Goal: Check status: Check status

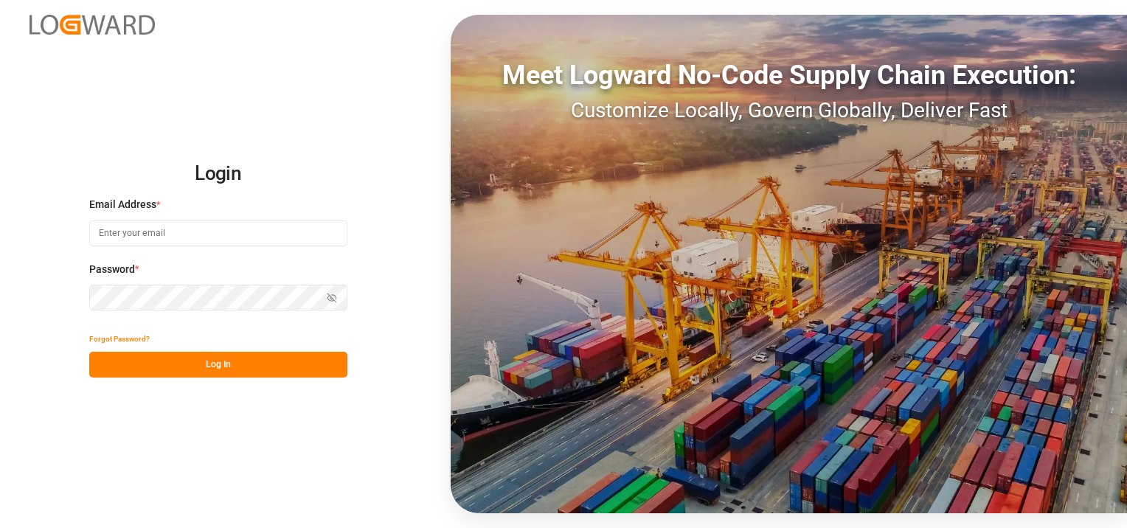
click at [106, 236] on input at bounding box center [218, 234] width 258 height 26
type input "[EMAIL_ADDRESS][DOMAIN_NAME]"
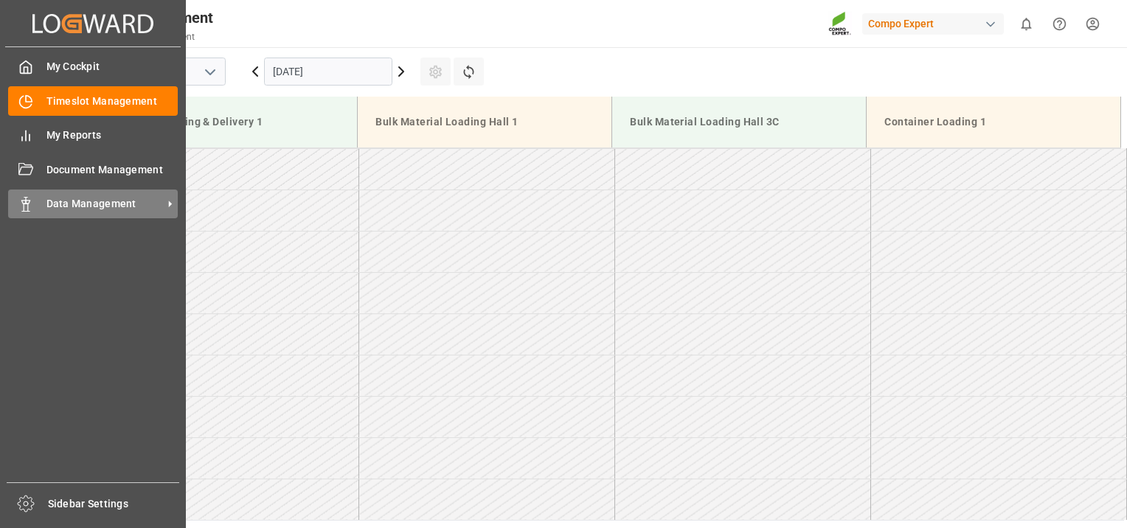
click at [28, 211] on rect at bounding box center [26, 207] width 4 height 7
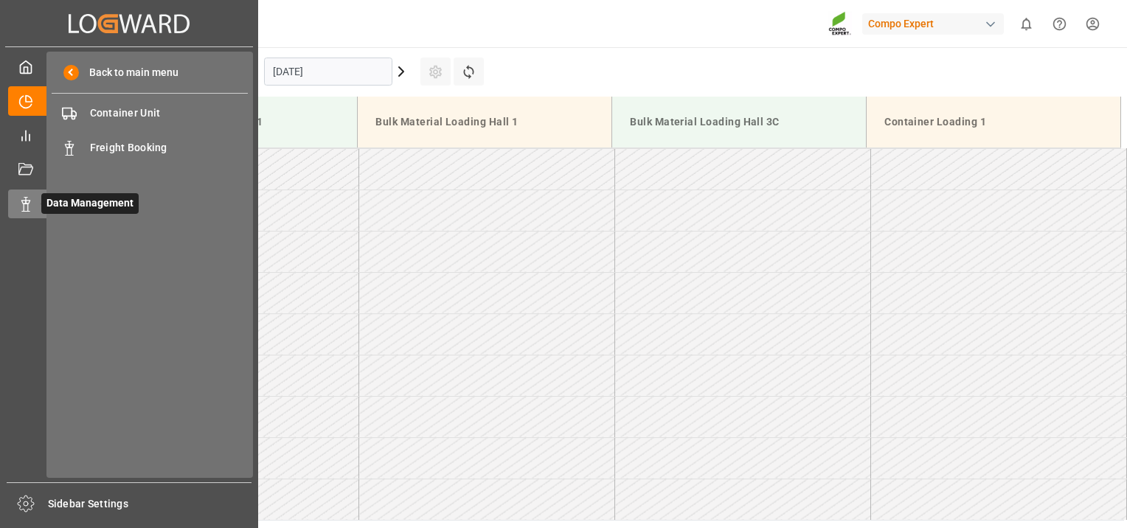
scroll to position [486, 0]
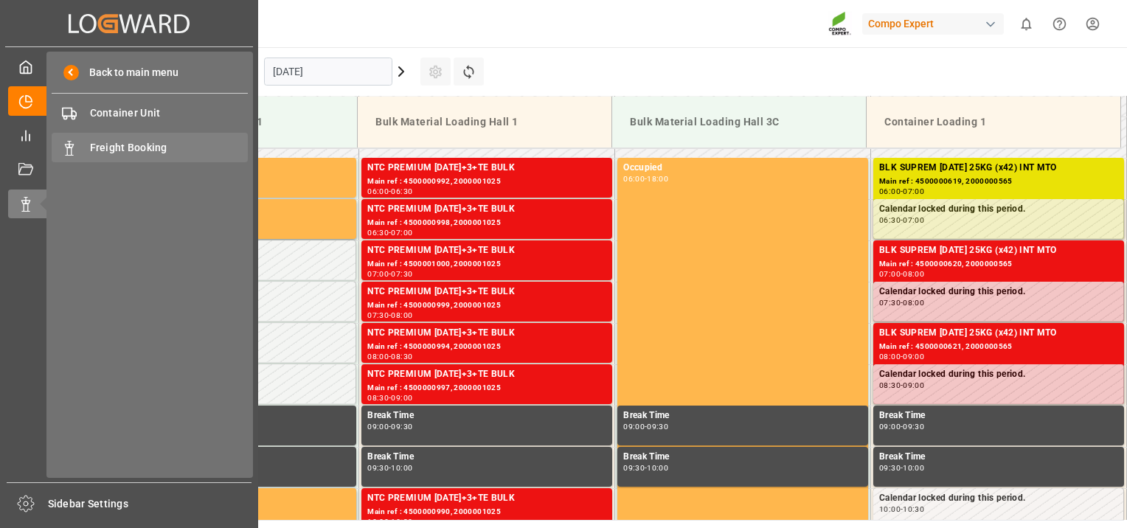
click at [134, 145] on span "Freight Booking" at bounding box center [169, 147] width 159 height 15
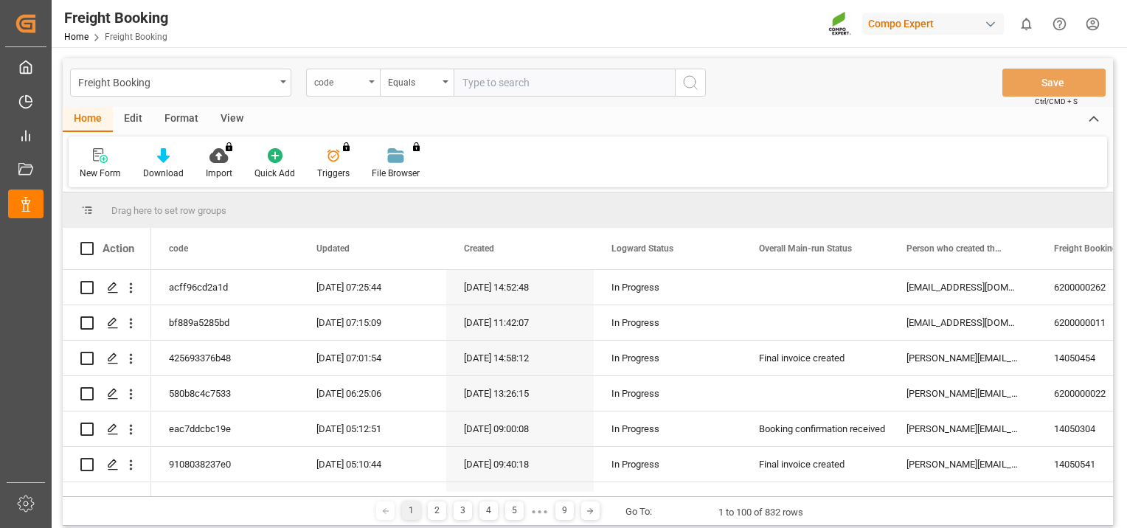
click at [373, 83] on div "code" at bounding box center [343, 83] width 74 height 28
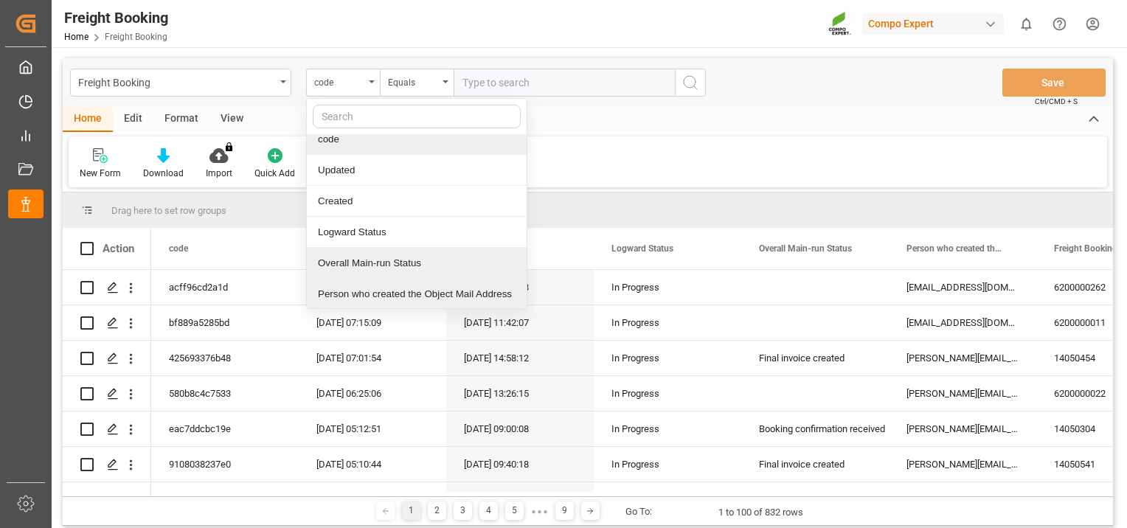
scroll to position [41, 0]
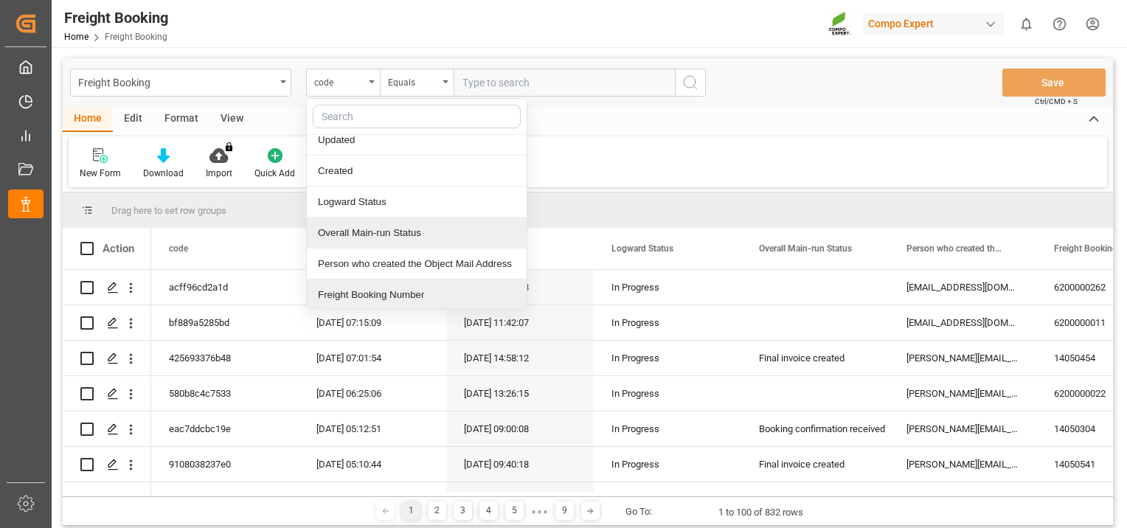
click at [441, 282] on div "Freight Booking Number" at bounding box center [417, 295] width 220 height 31
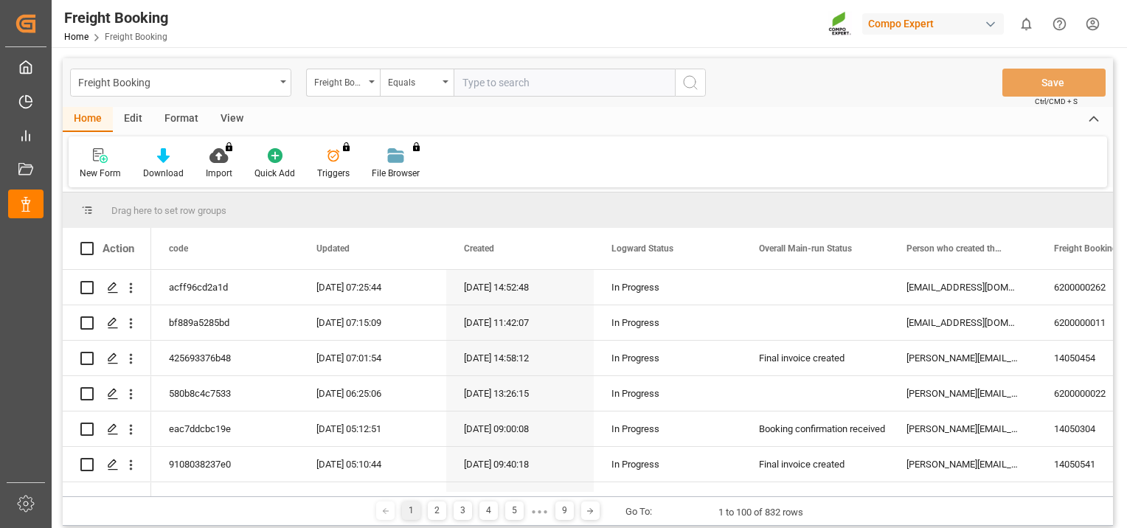
click at [480, 80] on input "text" at bounding box center [564, 83] width 221 height 28
paste input "62000005633"
type input "62000005633"
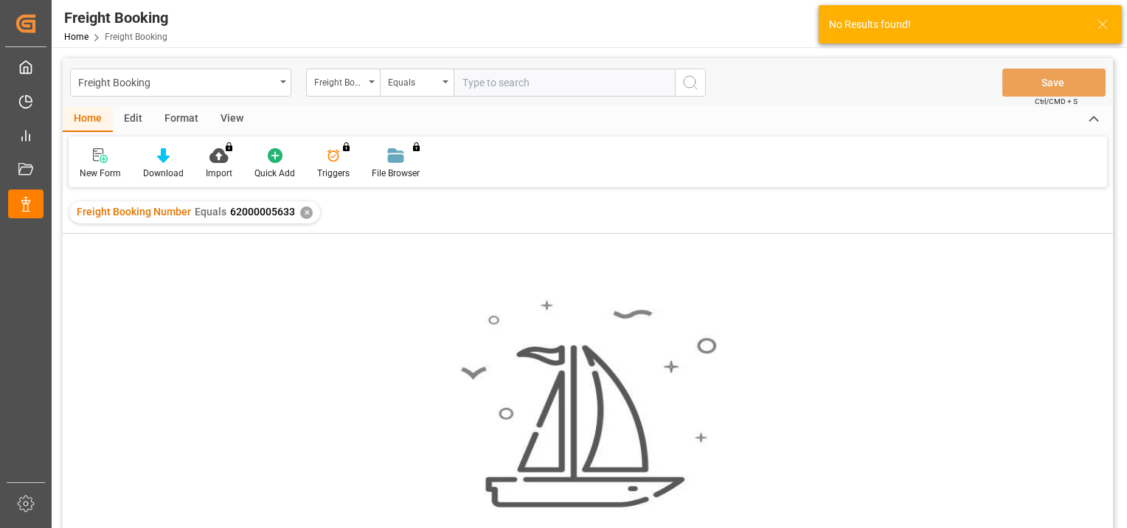
click at [460, 81] on input "text" at bounding box center [564, 83] width 221 height 28
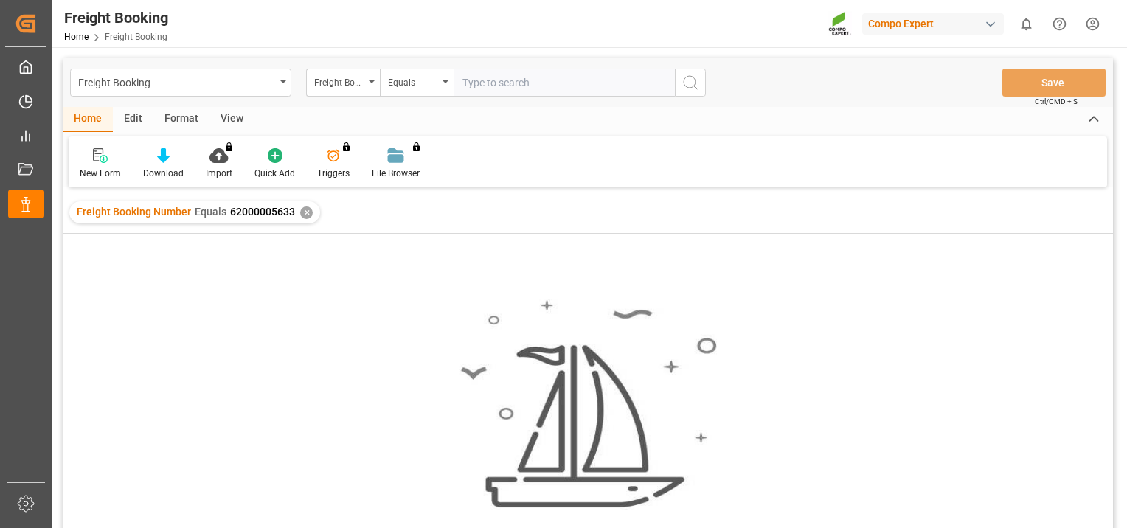
type input "62000005633"
click at [475, 83] on input "62000005633" at bounding box center [564, 83] width 221 height 28
click at [459, 83] on input "62000005633" at bounding box center [564, 83] width 221 height 28
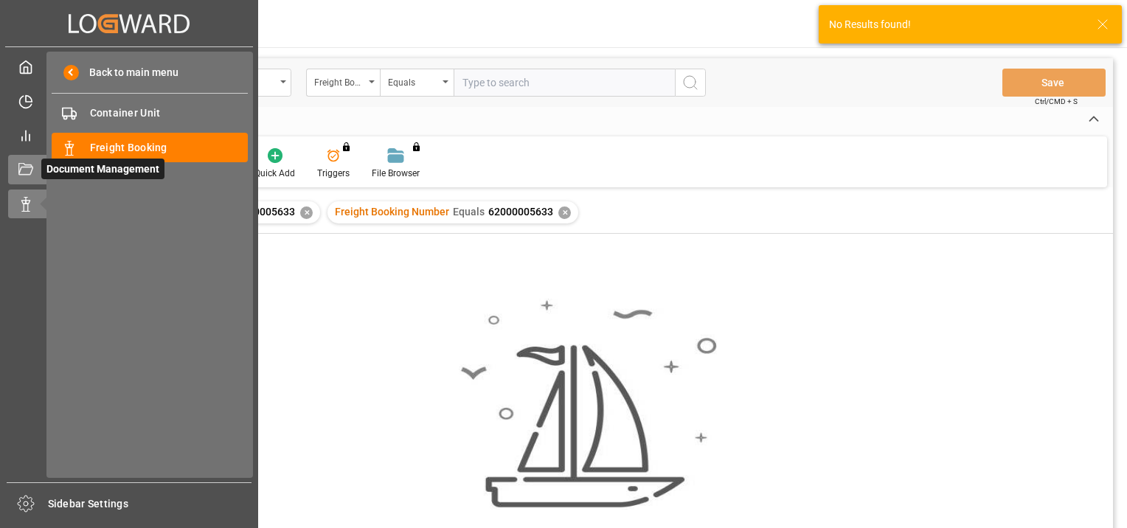
click at [30, 174] on icon at bounding box center [25, 169] width 15 height 12
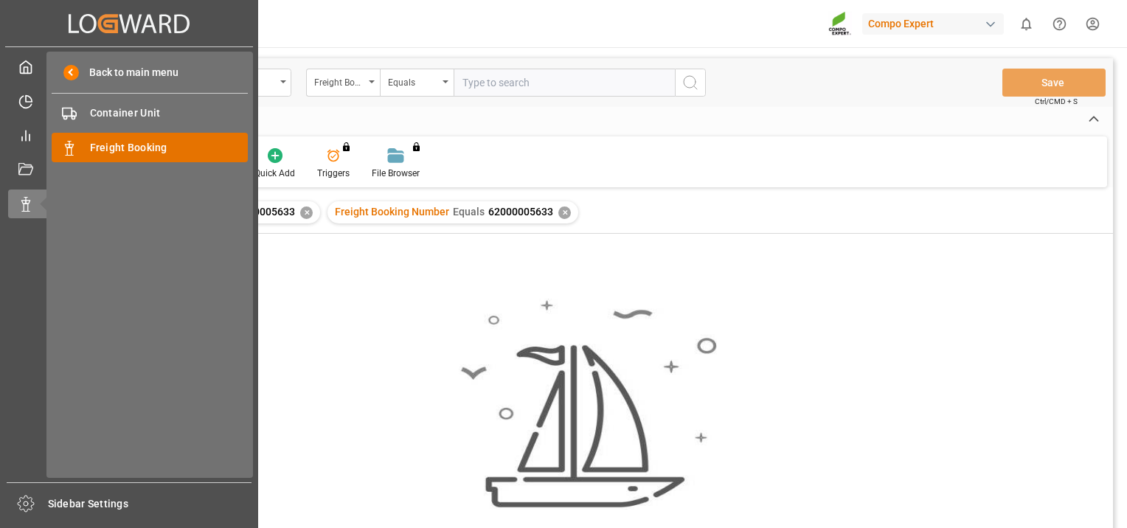
click at [93, 145] on span "Freight Booking" at bounding box center [169, 147] width 159 height 15
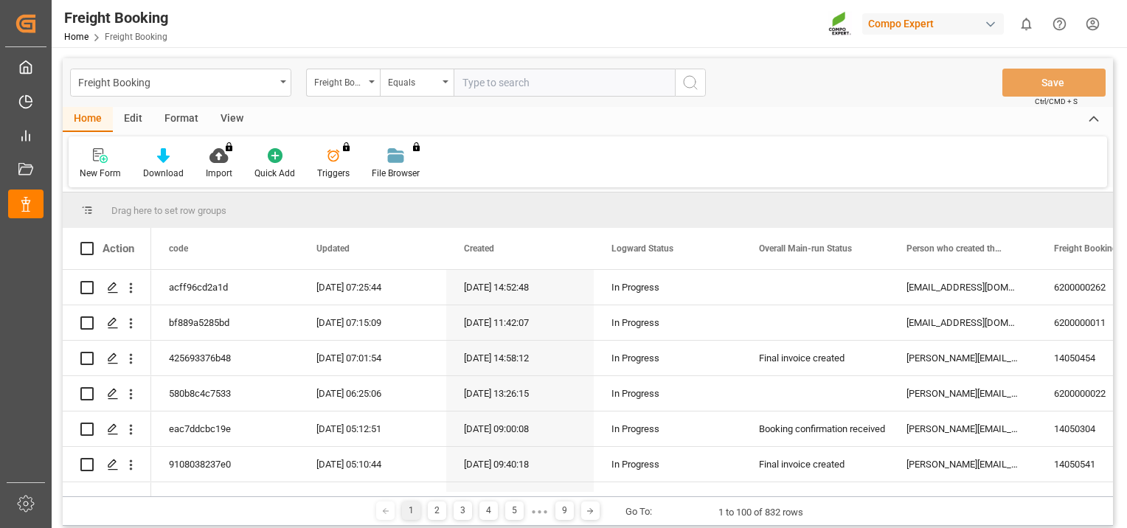
click at [461, 81] on input "text" at bounding box center [564, 83] width 221 height 28
paste input "62000005633"
type input "62000005633"
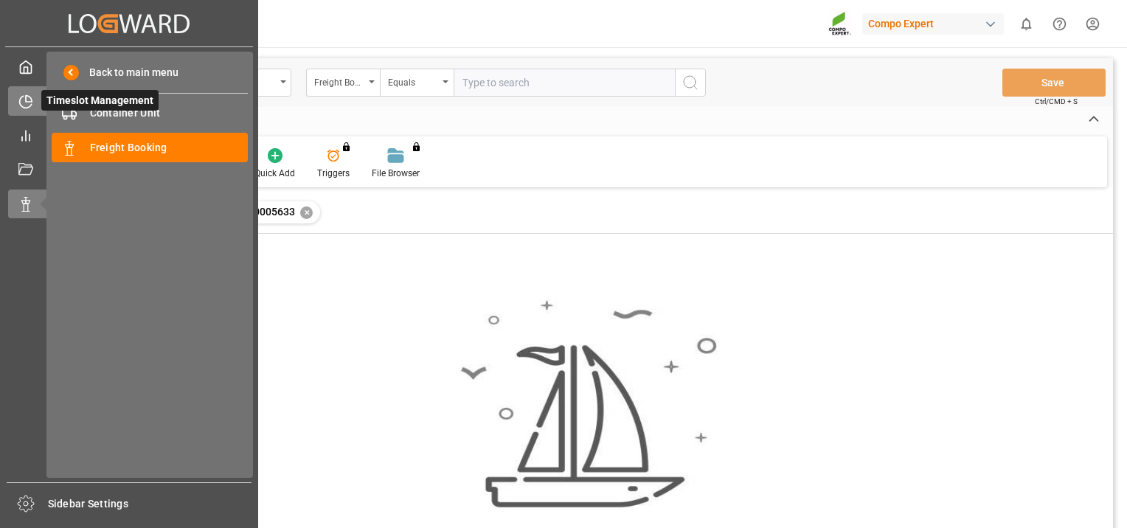
click at [29, 106] on icon at bounding box center [25, 101] width 15 height 15
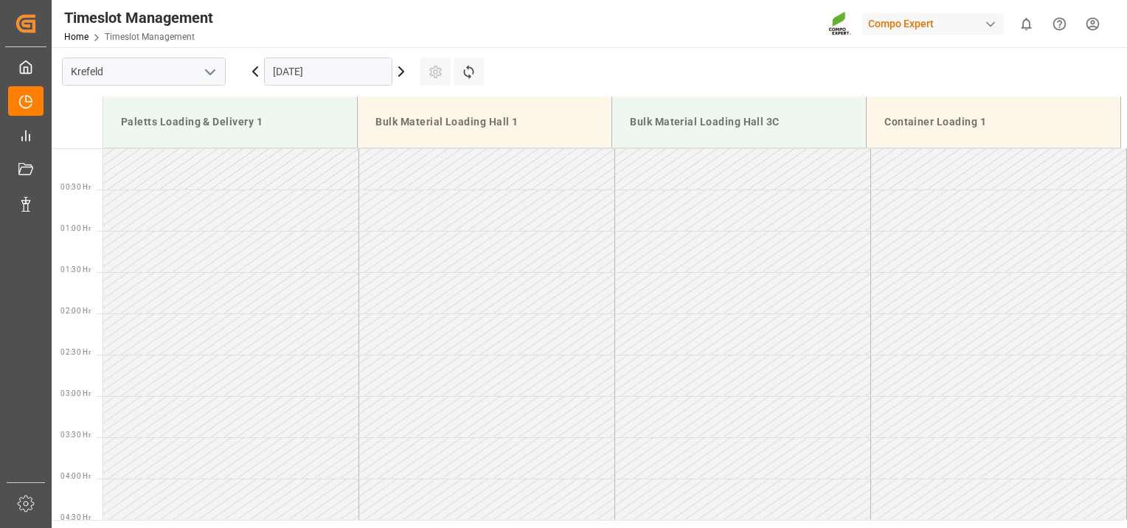
scroll to position [486, 0]
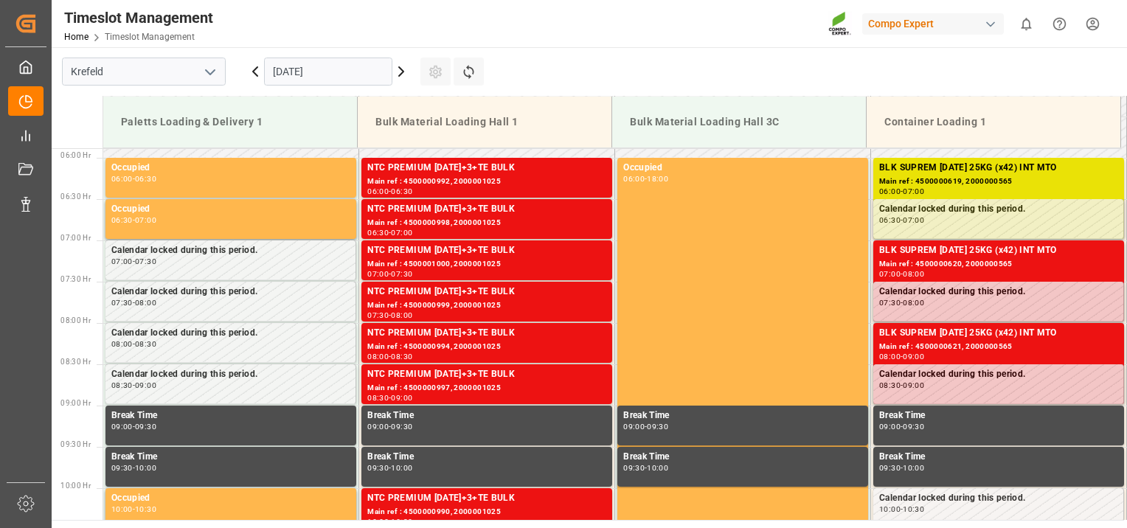
click at [404, 67] on icon at bounding box center [401, 72] width 18 height 18
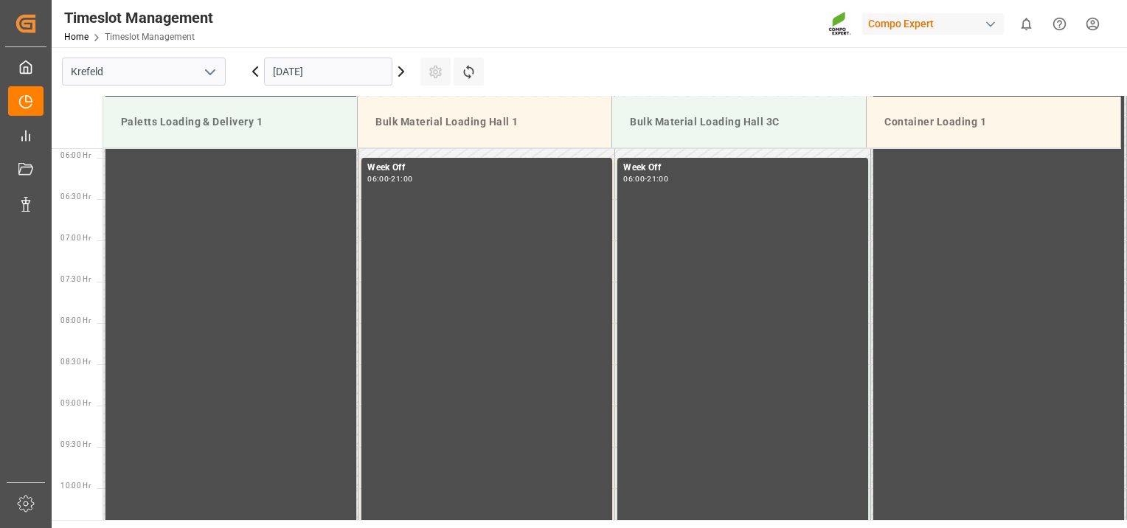
click at [316, 68] on input "[DATE]" at bounding box center [328, 72] width 128 height 28
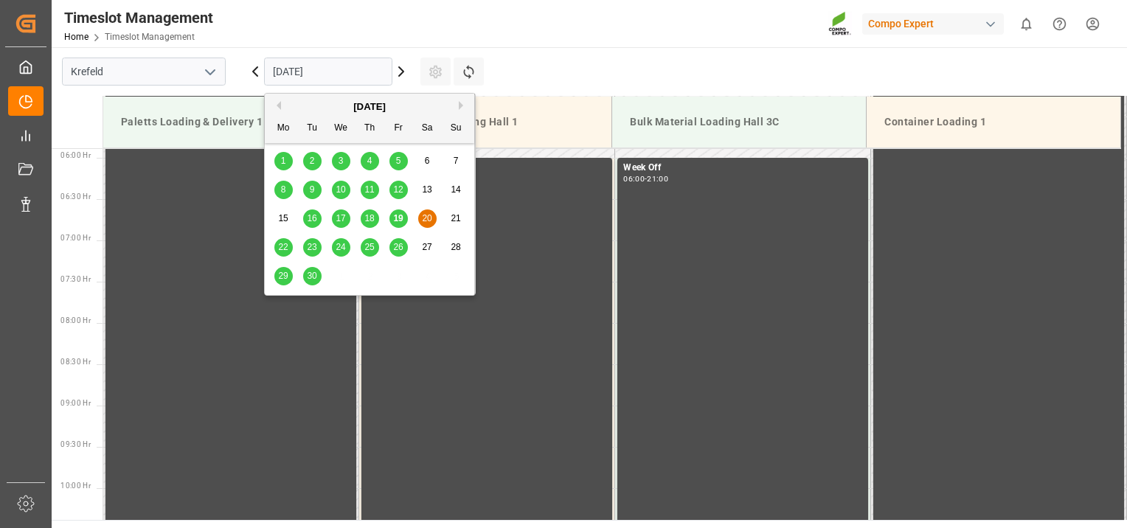
click at [460, 109] on button "Next Month" at bounding box center [463, 105] width 9 height 9
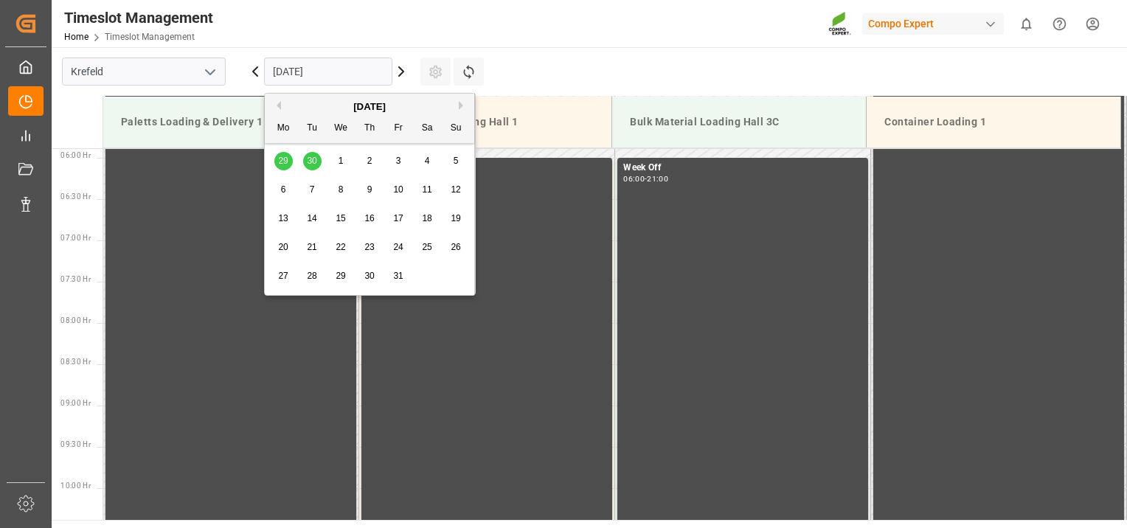
click at [460, 109] on button "Next Month" at bounding box center [463, 105] width 9 height 9
click at [391, 219] on div "14" at bounding box center [399, 219] width 18 height 18
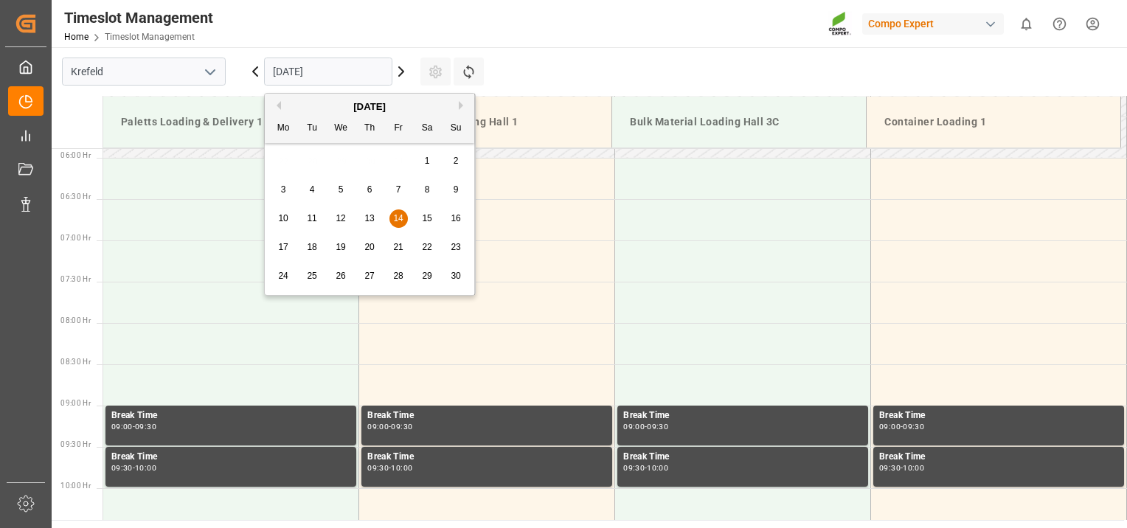
click at [342, 69] on input "[DATE]" at bounding box center [328, 72] width 128 height 28
click at [280, 106] on div "[DATE]" at bounding box center [370, 107] width 210 height 15
click at [278, 108] on button "Previous Month" at bounding box center [276, 105] width 9 height 9
click at [345, 225] on div "15" at bounding box center [341, 219] width 18 height 18
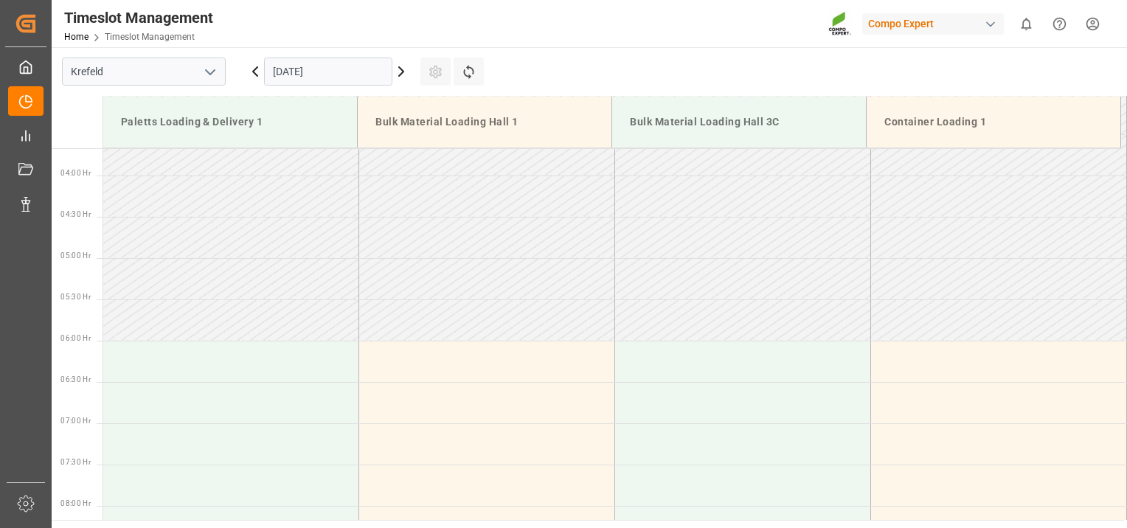
scroll to position [369, 0]
